Goal: Participate in discussion

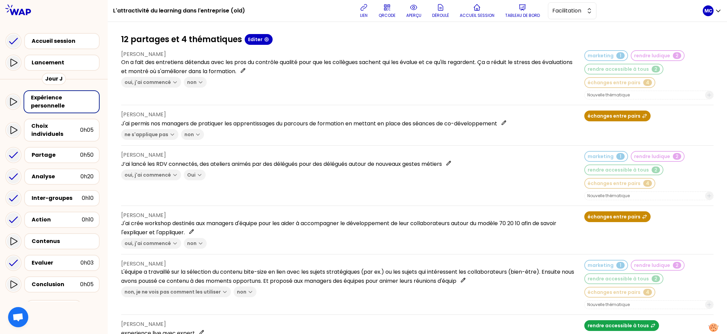
scroll to position [13, 0]
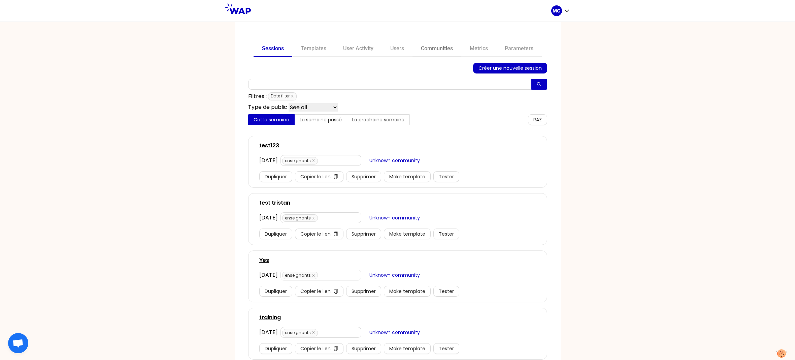
click at [424, 50] on link "Communities" at bounding box center [437, 49] width 49 height 16
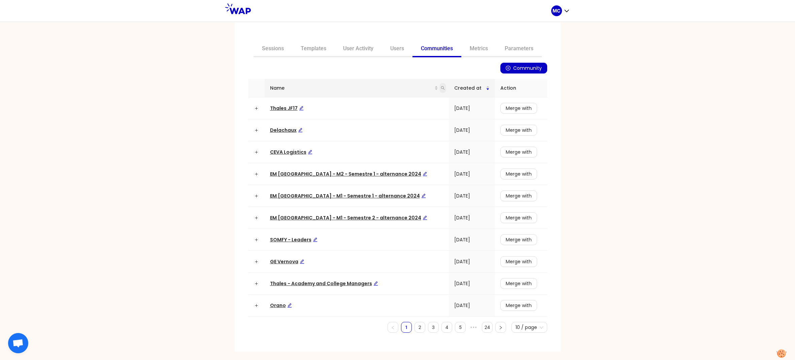
click at [441, 86] on icon "search" at bounding box center [443, 88] width 4 height 4
type input "ceva"
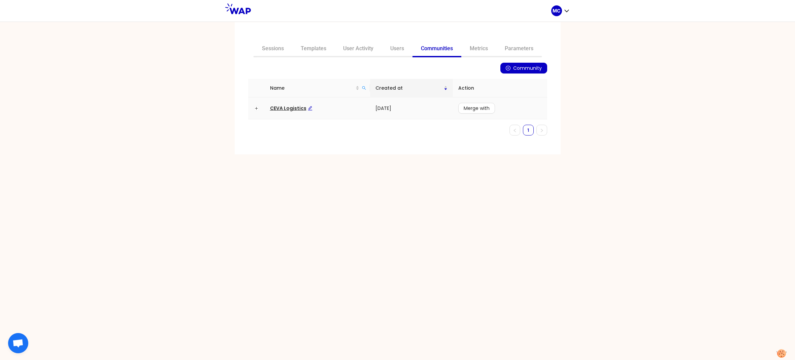
click at [295, 98] on td "CEVA Logistics" at bounding box center [317, 108] width 105 height 22
click at [290, 107] on span "CEVA Logistics" at bounding box center [291, 108] width 42 height 7
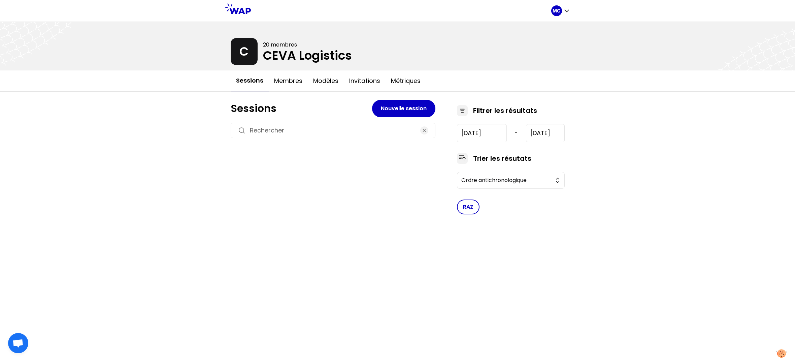
type input "[DATE]"
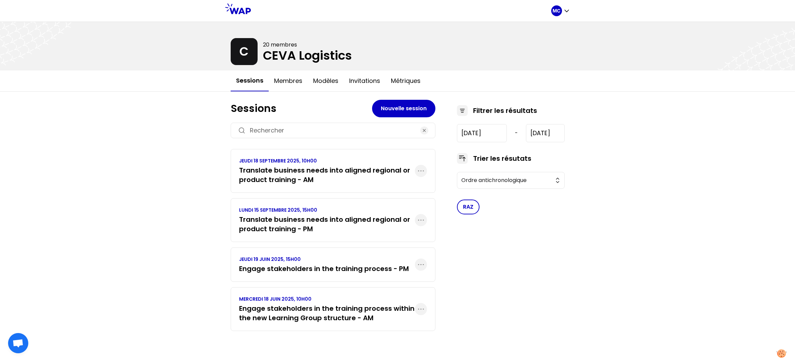
click at [334, 174] on h3 "Translate business needs into aligned regional or product training - AM" at bounding box center [327, 174] width 176 height 19
click at [306, 266] on h3 "Engage stakeholders in the training process - PM" at bounding box center [324, 268] width 170 height 9
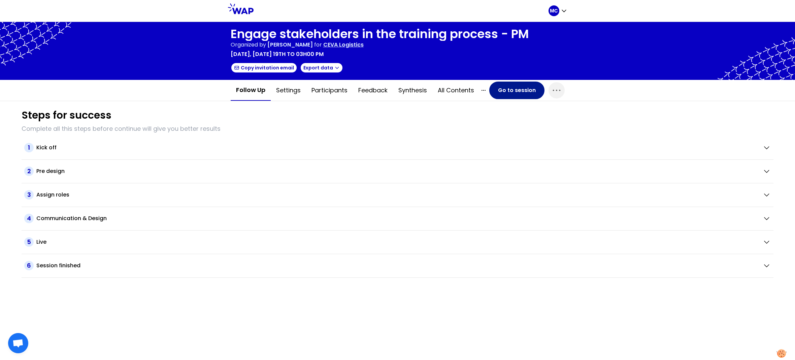
click at [496, 88] on button "Go to session" at bounding box center [516, 90] width 55 height 18
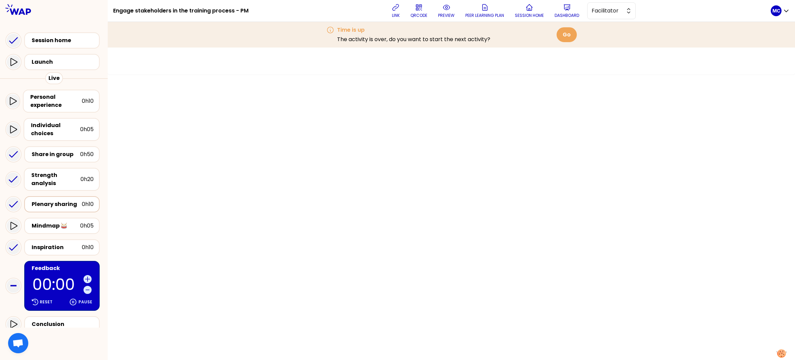
click at [44, 202] on div "Plenary sharing 0h10" at bounding box center [61, 204] width 75 height 16
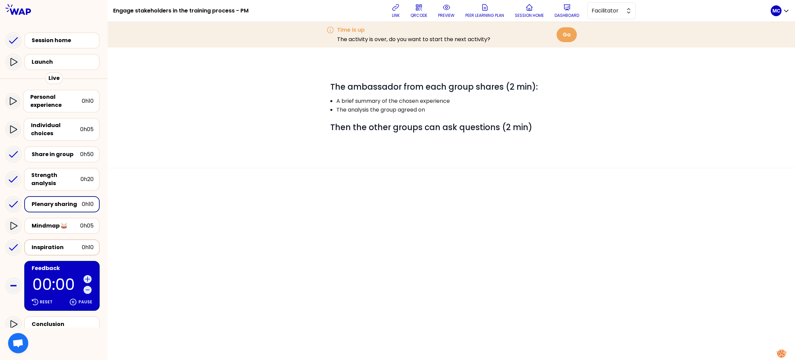
click at [50, 239] on div "Inspiration 0h10" at bounding box center [61, 247] width 75 height 16
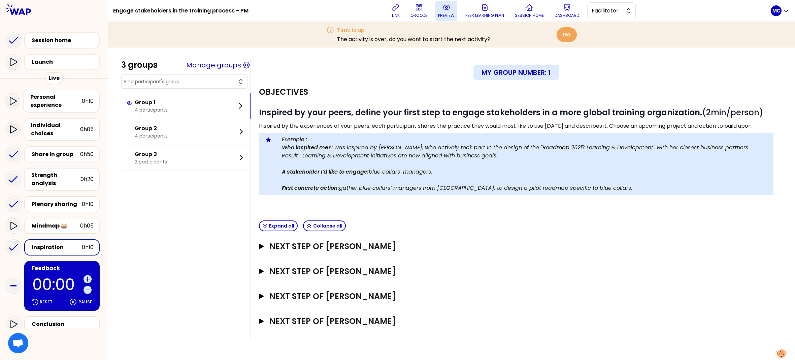
click at [451, 10] on icon at bounding box center [446, 7] width 8 height 8
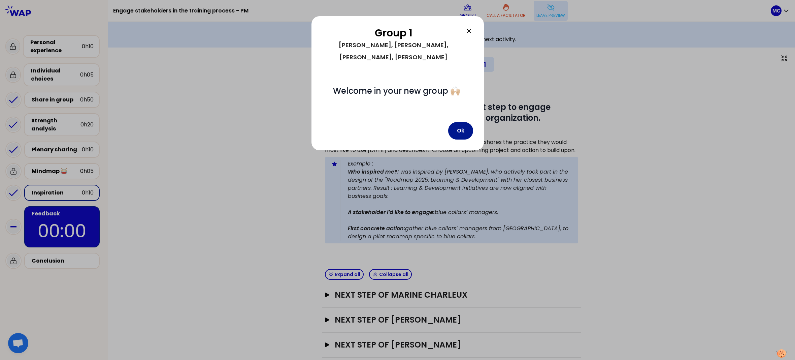
click at [463, 122] on button "Ok" at bounding box center [460, 131] width 25 height 18
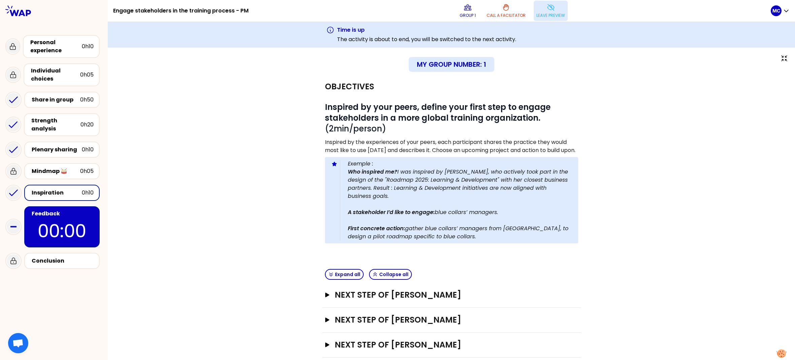
click at [558, 20] on button "Leave preview" at bounding box center [551, 11] width 34 height 20
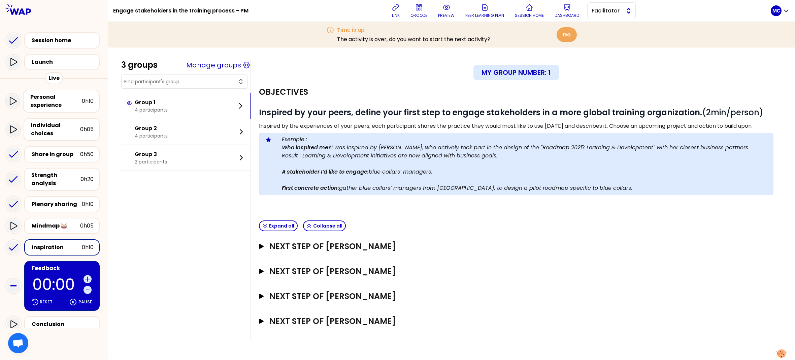
click at [626, 16] on button "Facilitator" at bounding box center [611, 10] width 48 height 17
click at [626, 17] on button "Facilitator" at bounding box center [611, 10] width 48 height 17
click at [509, 249] on h3 "Next step of [PERSON_NAME]" at bounding box center [510, 246] width 482 height 11
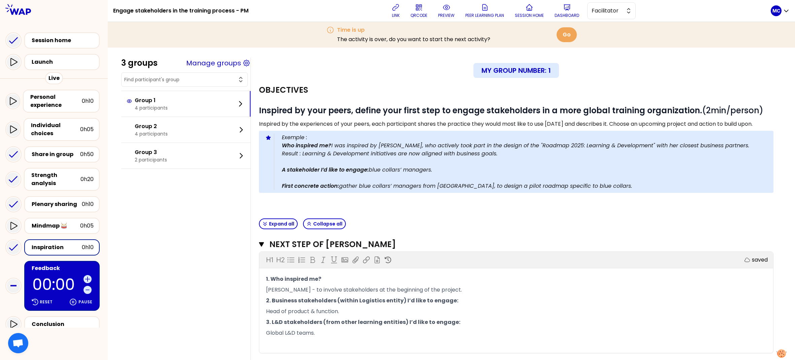
scroll to position [22, 0]
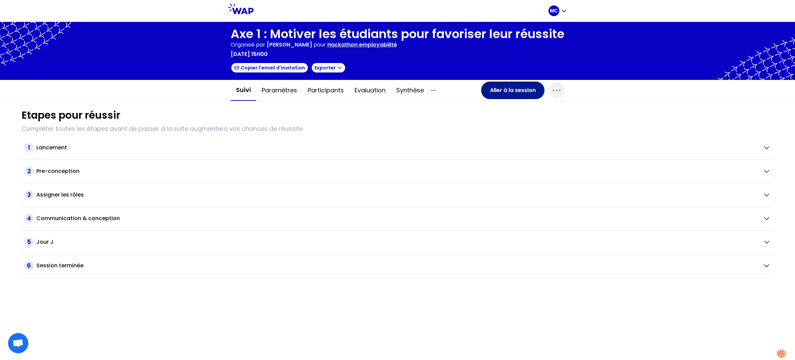
click at [512, 99] on button "Aller à la session" at bounding box center [512, 90] width 63 height 18
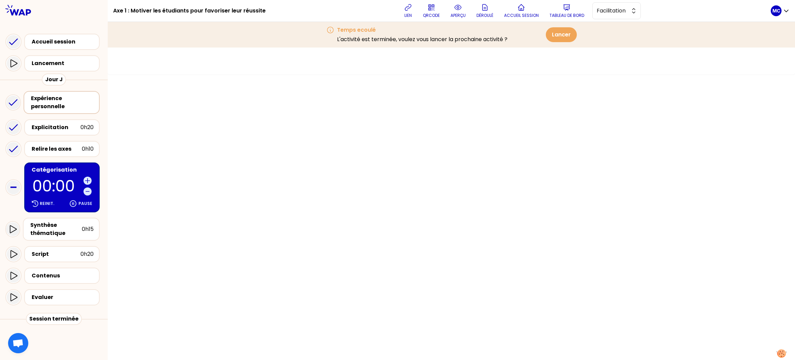
click at [62, 103] on div "Expérience personnelle" at bounding box center [62, 102] width 63 height 16
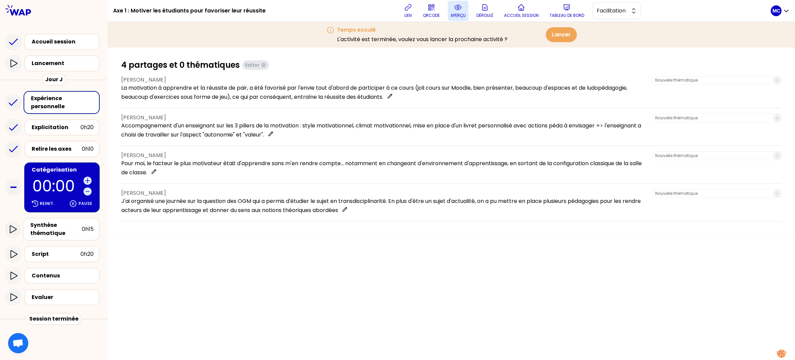
click at [462, 11] on icon at bounding box center [458, 7] width 8 height 8
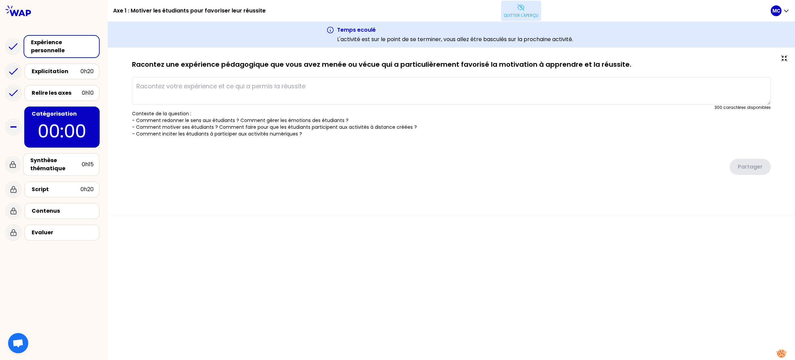
type textarea "La motivation à apprendre et la réussite de pair, a été favorisé par l'envie to…"
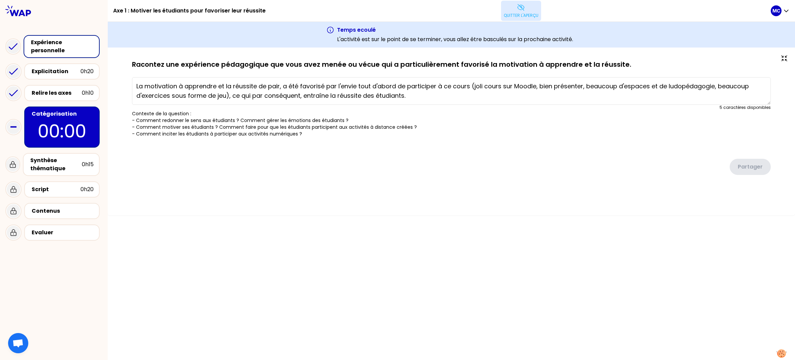
click at [506, 14] on p "Quitter l'aperçu" at bounding box center [521, 15] width 35 height 5
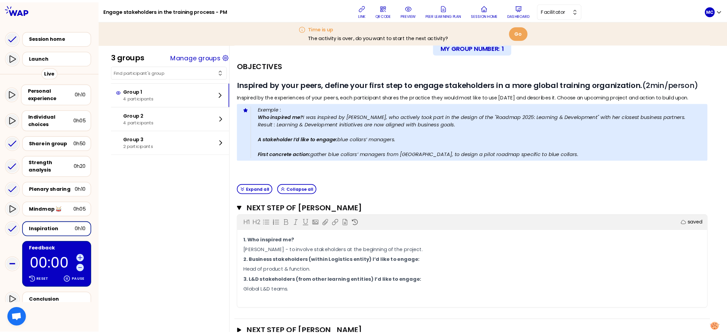
scroll to position [22, 0]
